Goal: Task Accomplishment & Management: Manage account settings

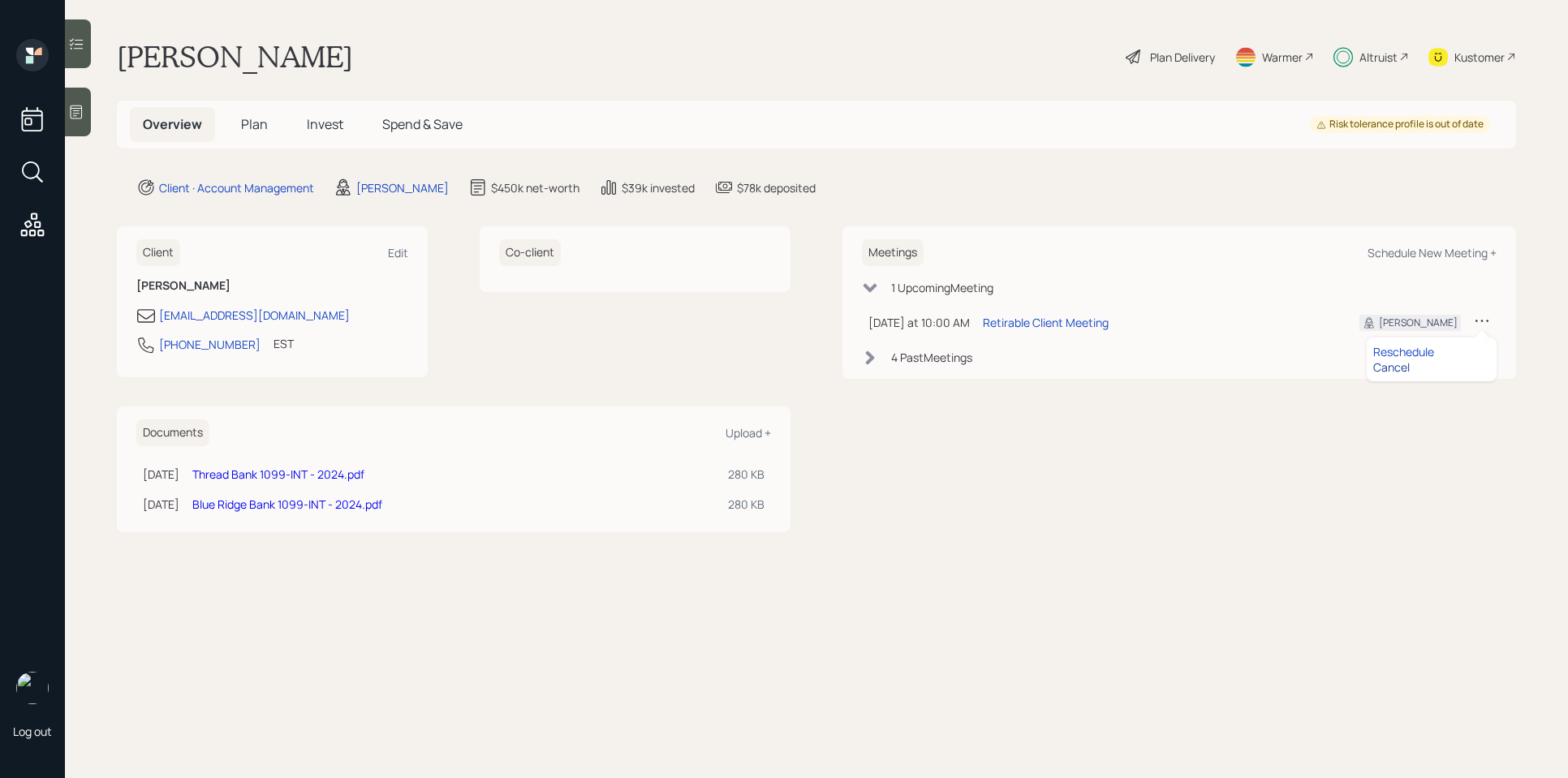
click at [1403, 367] on div "Cancel" at bounding box center [1431, 367] width 116 height 15
click at [1479, 318] on icon at bounding box center [1482, 321] width 16 height 16
click at [1392, 367] on div "Cancel" at bounding box center [1431, 367] width 116 height 15
